Goal: Use online tool/utility: Use online tool/utility

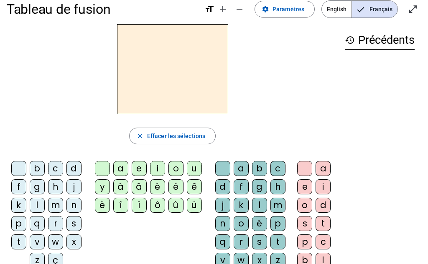
scroll to position [12, 0]
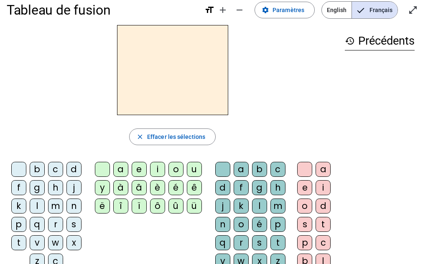
click at [55, 206] on div "m" at bounding box center [55, 206] width 15 height 15
click at [156, 169] on div "i" at bounding box center [157, 169] width 15 height 15
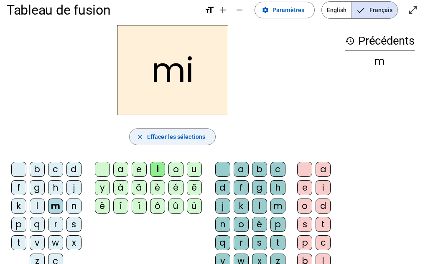
click at [167, 132] on span "Effacer les sélections" at bounding box center [176, 137] width 58 height 10
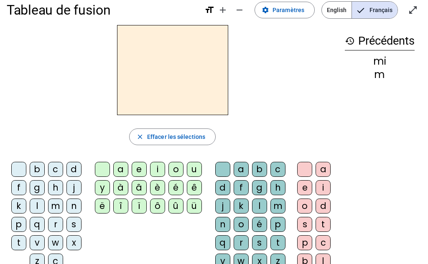
click at [73, 171] on div "d" at bounding box center [73, 169] width 15 height 15
click at [141, 167] on div "e" at bounding box center [139, 169] width 15 height 15
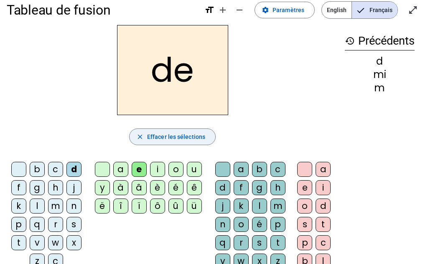
click at [185, 132] on span "Effacer les sélections" at bounding box center [176, 137] width 58 height 10
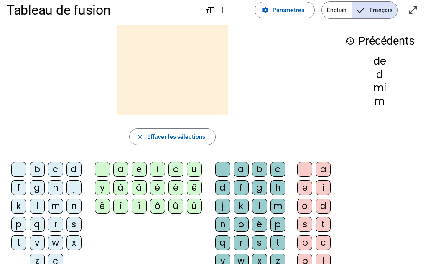
click at [36, 207] on div "l" at bounding box center [37, 206] width 15 height 15
click at [121, 171] on div "a" at bounding box center [120, 169] width 15 height 15
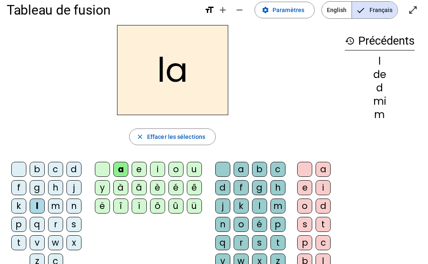
click at [273, 207] on div "m" at bounding box center [277, 206] width 15 height 15
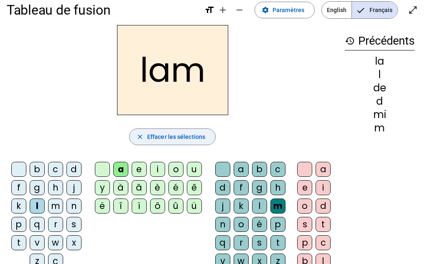
click at [162, 139] on span "Effacer les sélections" at bounding box center [176, 137] width 58 height 10
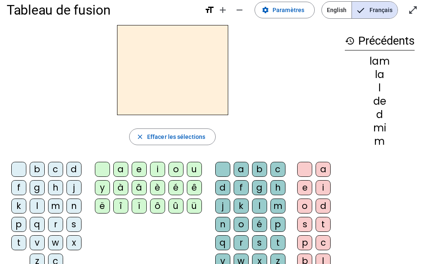
click at [121, 168] on div "a" at bounding box center [120, 169] width 15 height 15
click at [274, 206] on div "m" at bounding box center [277, 206] width 15 height 15
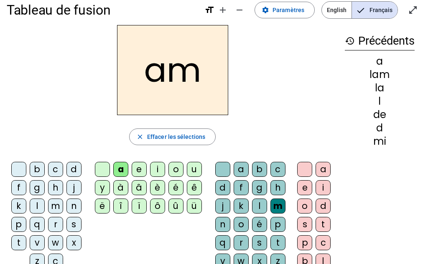
click at [326, 189] on div "i" at bounding box center [322, 187] width 15 height 15
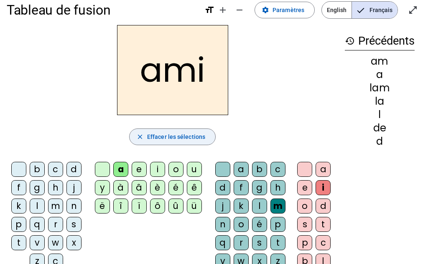
click at [157, 139] on span "Effacer les sélections" at bounding box center [176, 137] width 58 height 10
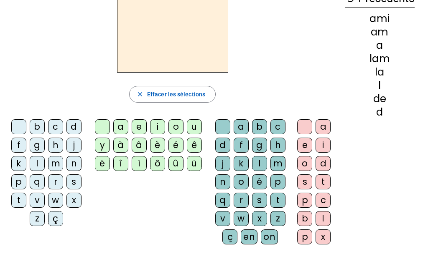
scroll to position [56, 0]
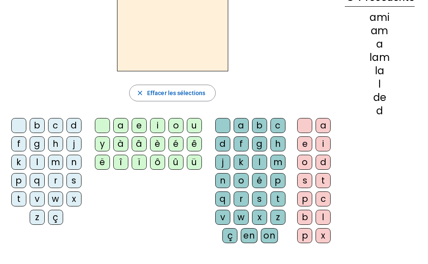
click at [56, 162] on div "m" at bounding box center [55, 162] width 15 height 15
click at [177, 124] on div "o" at bounding box center [175, 125] width 15 height 15
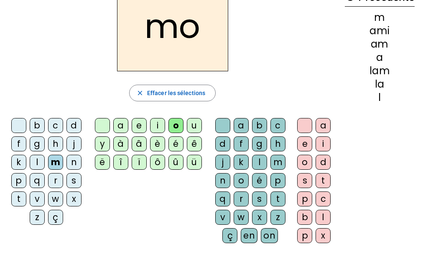
click at [277, 199] on div "t" at bounding box center [277, 199] width 15 height 15
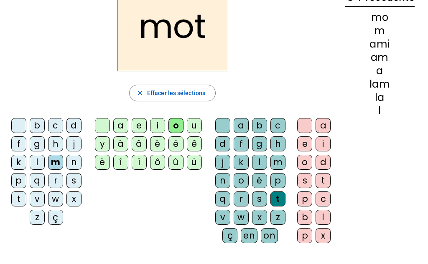
click at [304, 164] on div "o" at bounding box center [304, 162] width 15 height 15
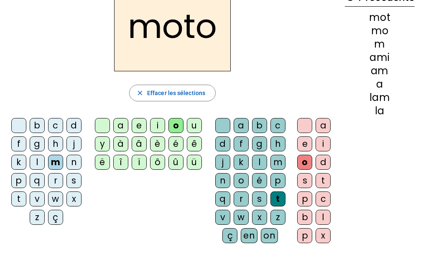
scroll to position [47, 0]
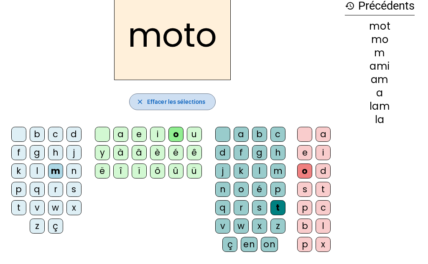
click at [189, 104] on span "Effacer les sélections" at bounding box center [176, 102] width 58 height 10
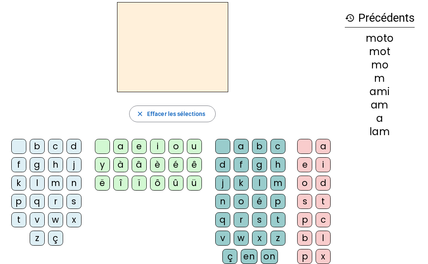
scroll to position [37, 0]
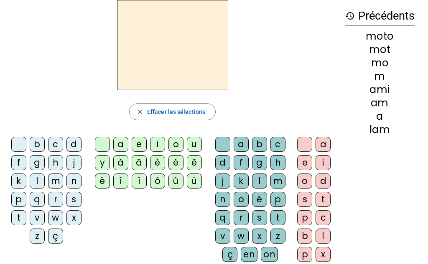
click at [37, 217] on div "v" at bounding box center [37, 217] width 15 height 15
click at [175, 162] on div "é" at bounding box center [175, 162] width 15 height 15
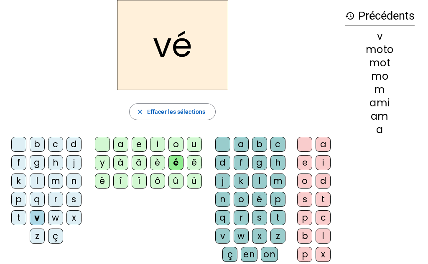
click at [256, 181] on div "l" at bounding box center [259, 181] width 15 height 15
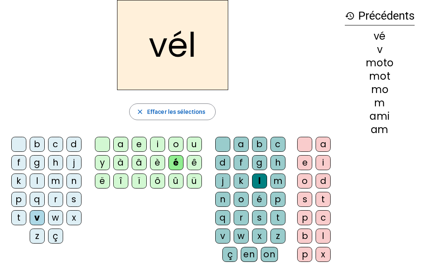
click at [310, 181] on div "o" at bounding box center [304, 181] width 15 height 15
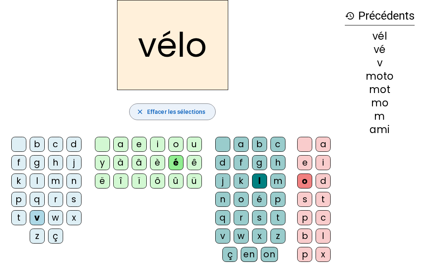
click at [163, 106] on span "button" at bounding box center [172, 112] width 86 height 20
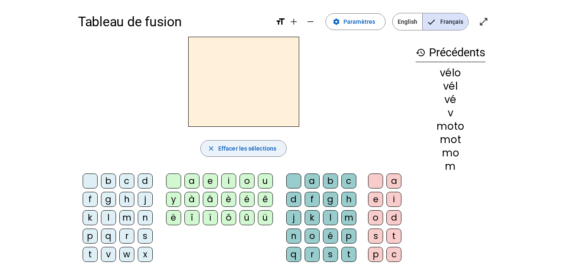
scroll to position [0, 0]
